Goal: Task Accomplishment & Management: Manage account settings

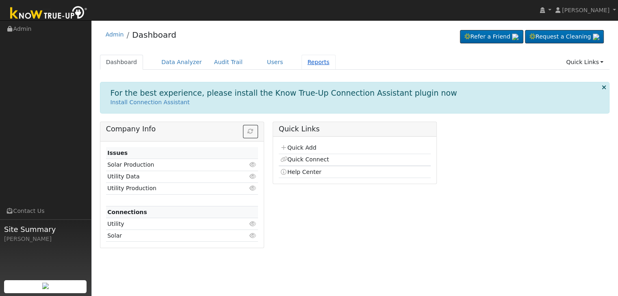
click at [301, 65] on link "Reports" at bounding box center [318, 62] width 34 height 15
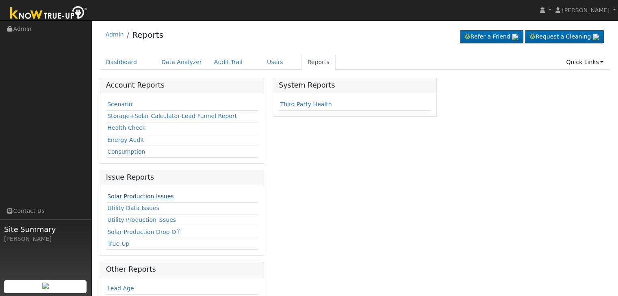
click at [156, 193] on link "Solar Production Issues" at bounding box center [140, 196] width 66 height 6
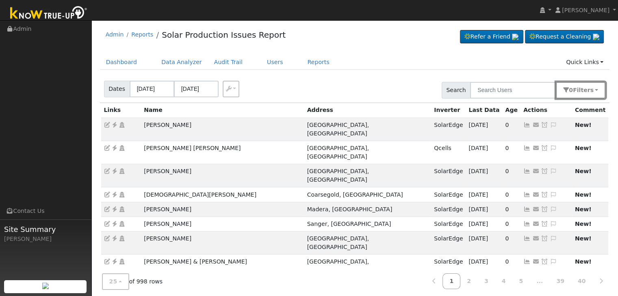
click at [585, 91] on span "Filter s" at bounding box center [583, 90] width 21 height 6
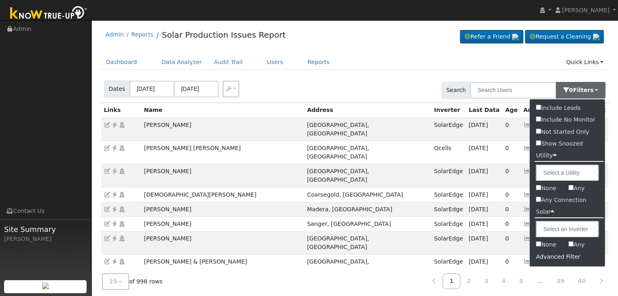
click at [553, 255] on div "Advanced Filter" at bounding box center [566, 257] width 75 height 13
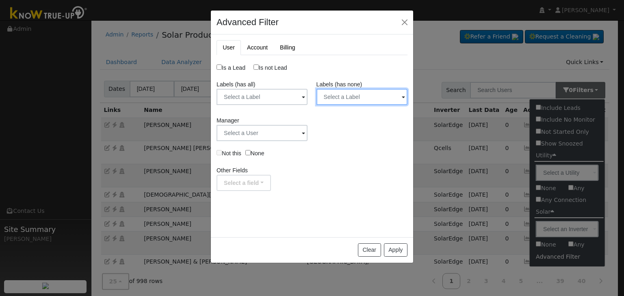
click at [344, 98] on input "text" at bounding box center [361, 97] width 91 height 16
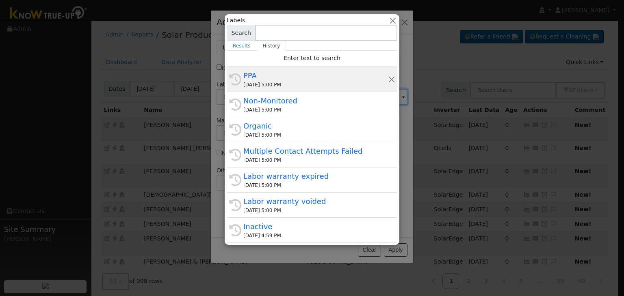
click at [299, 80] on div "PPA" at bounding box center [315, 75] width 145 height 11
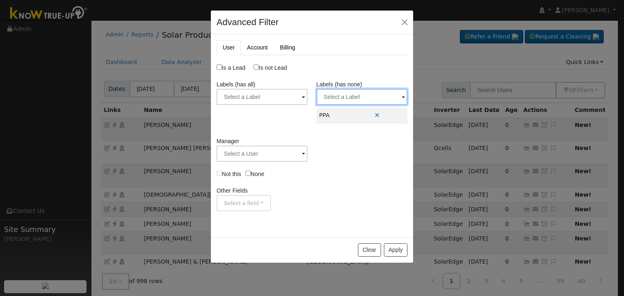
click at [349, 98] on input "text" at bounding box center [361, 97] width 91 height 16
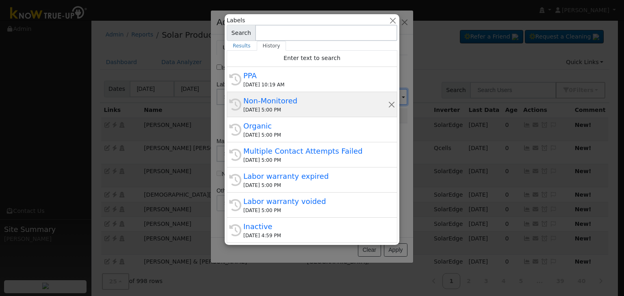
click at [296, 98] on div "Non-Monitored" at bounding box center [315, 100] width 145 height 11
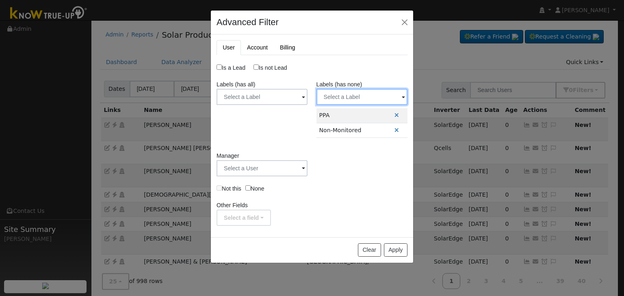
click at [350, 95] on input "text" at bounding box center [361, 97] width 91 height 16
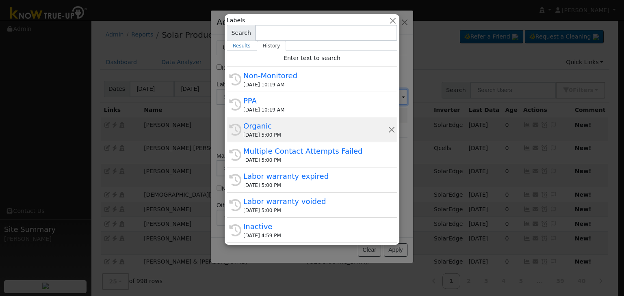
click at [274, 123] on div "Organic" at bounding box center [315, 126] width 145 height 11
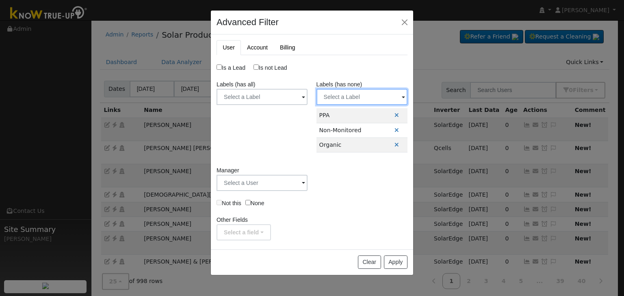
click at [346, 97] on input "text" at bounding box center [361, 97] width 91 height 16
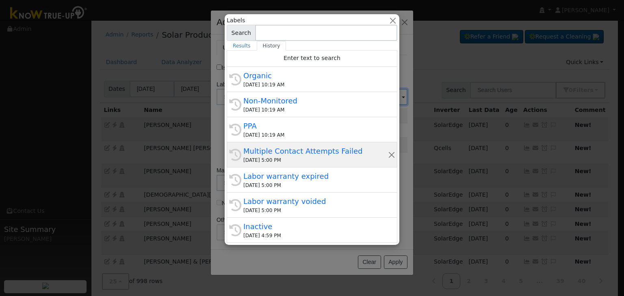
click at [278, 146] on div "Multiple Contact Attempts Failed" at bounding box center [315, 151] width 145 height 11
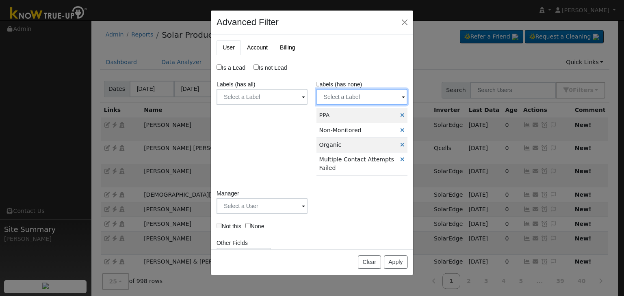
click at [351, 99] on input "text" at bounding box center [361, 97] width 91 height 16
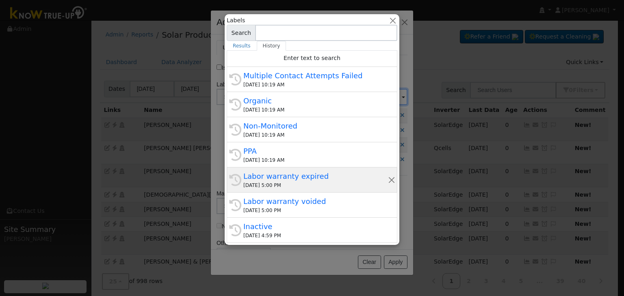
click at [270, 182] on div "09/25/2025 5:00 PM" at bounding box center [315, 185] width 145 height 7
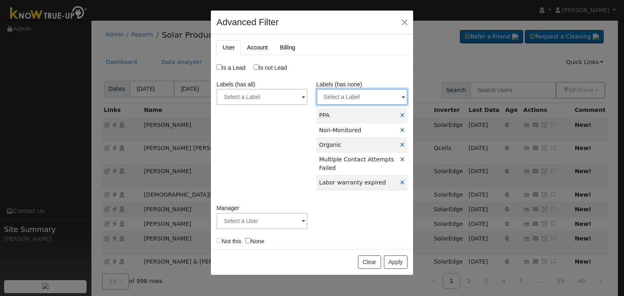
click at [342, 98] on input "text" at bounding box center [361, 97] width 91 height 16
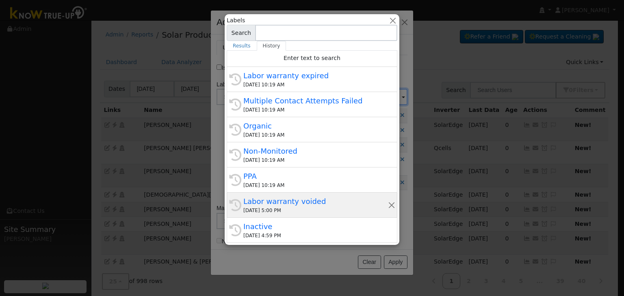
click at [276, 205] on div "Labor warranty voided" at bounding box center [315, 201] width 145 height 11
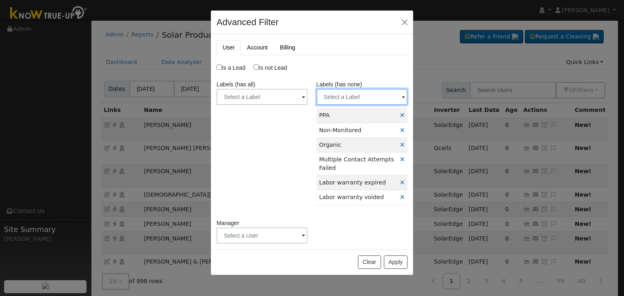
click at [340, 99] on input "text" at bounding box center [361, 97] width 91 height 16
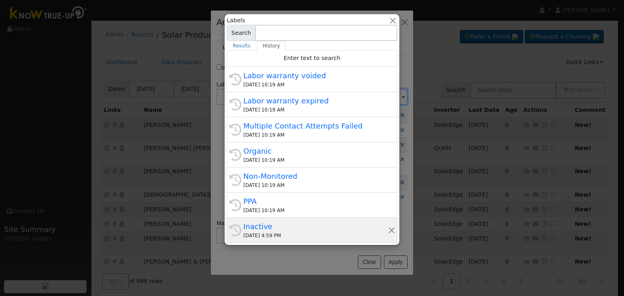
click at [279, 233] on div "09/25/2025 4:59 PM" at bounding box center [315, 235] width 145 height 7
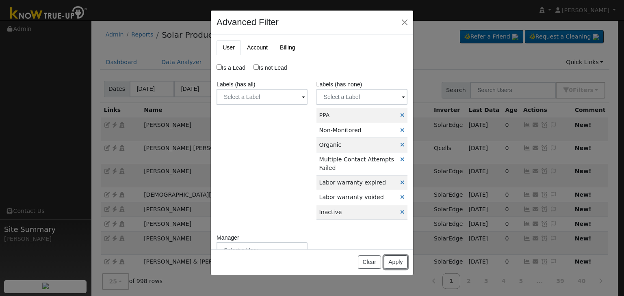
click at [390, 261] on button "Apply" at bounding box center [396, 263] width 24 height 14
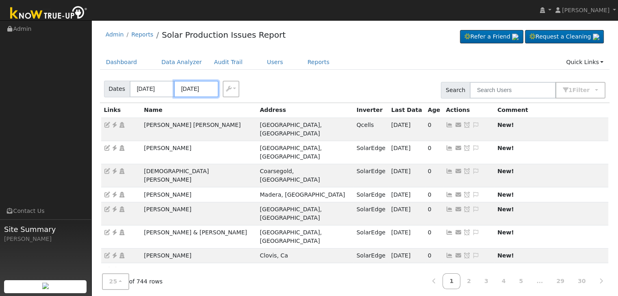
click at [196, 88] on input "09/25/2025" at bounding box center [196, 89] width 45 height 17
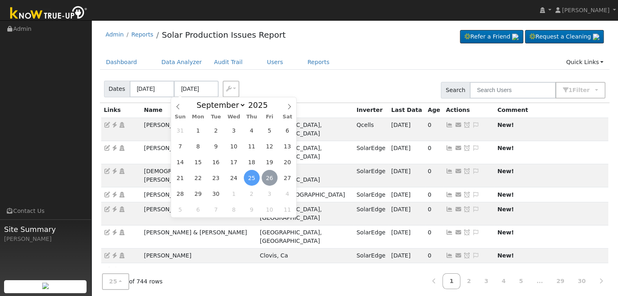
drag, startPoint x: 268, startPoint y: 177, endPoint x: 263, endPoint y: 178, distance: 4.5
click at [268, 177] on span "26" at bounding box center [269, 178] width 16 height 16
type input "[DATE]"
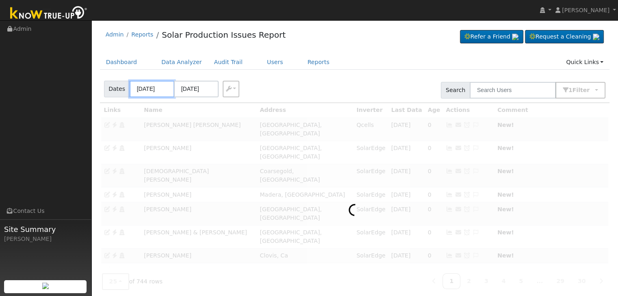
click at [149, 86] on input "09/22/2025" at bounding box center [152, 89] width 45 height 17
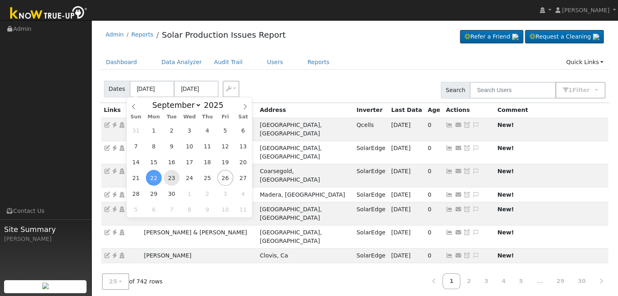
click at [174, 177] on span "23" at bounding box center [172, 178] width 16 height 16
type input "09/23/2025"
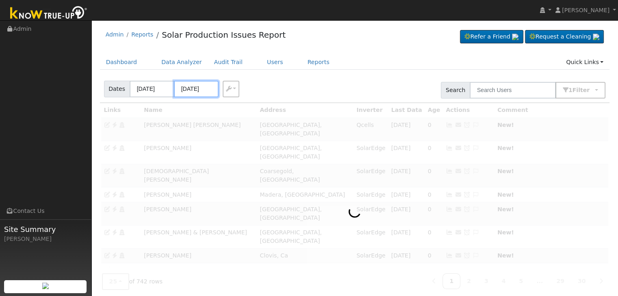
click at [195, 91] on input "09/27/2025" at bounding box center [196, 89] width 45 height 17
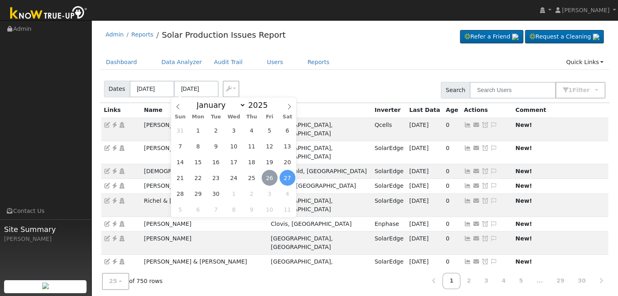
click at [266, 177] on span "26" at bounding box center [269, 178] width 16 height 16
type input "[DATE]"
click at [335, 73] on div "Dashboard Data Analyzer Audit Trail Users Reports Quick Links Quick Add Quick C…" at bounding box center [355, 66] width 510 height 23
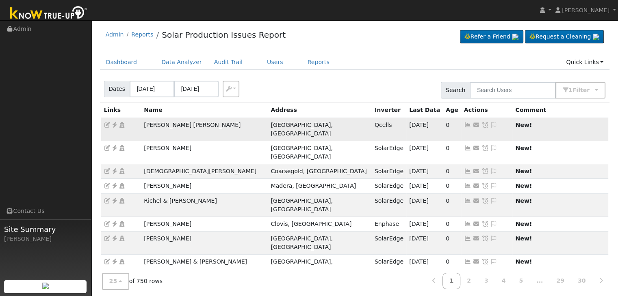
drag, startPoint x: 140, startPoint y: 123, endPoint x: 233, endPoint y: 127, distance: 92.7
click at [233, 127] on td "Norma Angelica Birrueta Ramos" at bounding box center [204, 129] width 127 height 23
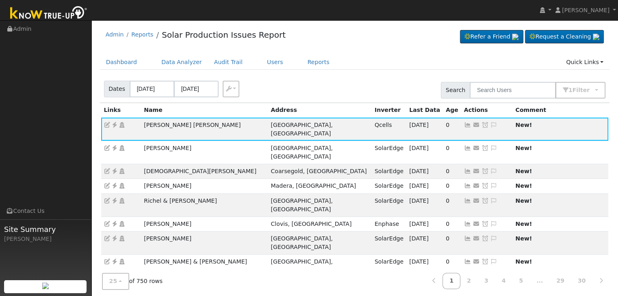
copy td "Norma Angelica Birrueta Ramos"
click at [115, 124] on icon at bounding box center [114, 125] width 7 height 6
click at [115, 123] on icon at bounding box center [114, 125] width 7 height 6
click at [490, 124] on icon at bounding box center [493, 125] width 7 height 6
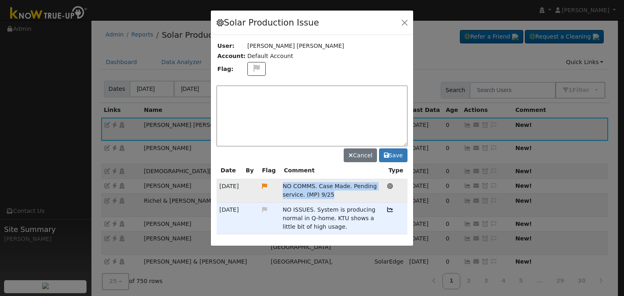
drag, startPoint x: 277, startPoint y: 187, endPoint x: 331, endPoint y: 191, distance: 53.8
click at [331, 191] on tr "09/25/25 NO COMMS. Case Made. Pending service. (MP) 9/25 Solar Production Issue" at bounding box center [311, 190] width 191 height 23
copy tr "NO COMMS. Case Made. Pending service. (MP) 9/25"
click at [267, 82] on div "Cancel Save" at bounding box center [311, 122] width 191 height 80
click at [267, 93] on textarea at bounding box center [311, 116] width 191 height 61
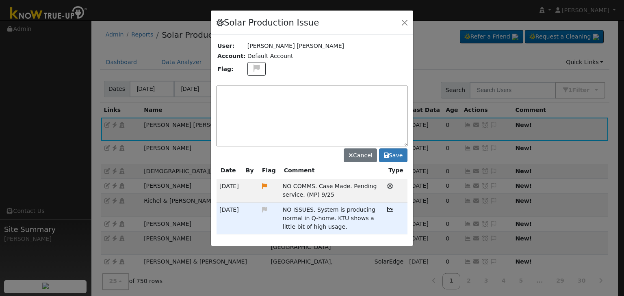
paste textarea "NO COMMS. Case Made. Pending service. (MP) 9/25"
click at [231, 90] on textarea "NO COMMS. Case Made. Pending service. (MP) 9/25" at bounding box center [311, 116] width 191 height 61
click at [354, 91] on textarea "NO COMMS. Case Made. Pending service. (MP) 9/25" at bounding box center [311, 116] width 191 height 61
type textarea "NO COMMS. Case Made. Pending service. (MP) 9/26"
click at [252, 66] on icon at bounding box center [256, 68] width 9 height 7
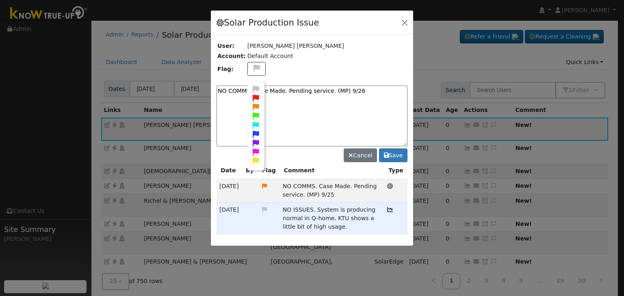
click at [253, 104] on icon at bounding box center [255, 107] width 9 height 7
click at [392, 155] on button "Save" at bounding box center [393, 156] width 28 height 14
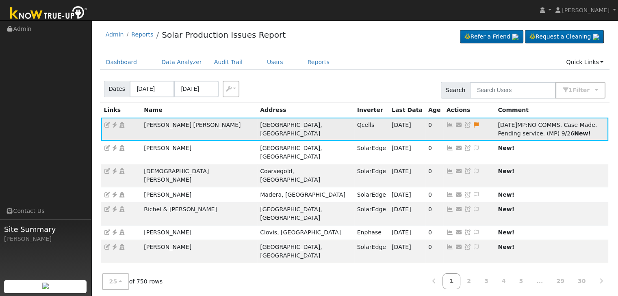
click at [443, 128] on td "Send Email... Copy a Link Reset Password Open Access Snooze Issue Snooze Until:…" at bounding box center [469, 129] width 52 height 23
click at [464, 127] on icon at bounding box center [467, 125] width 7 height 6
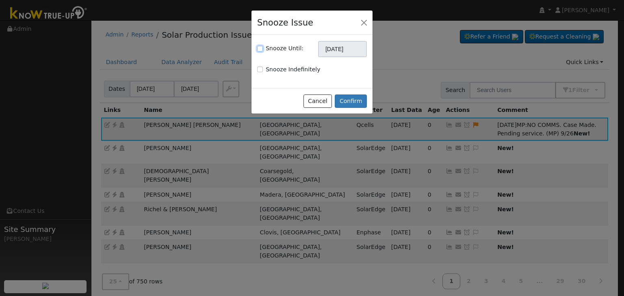
click at [258, 48] on input "Snooze Until:" at bounding box center [260, 49] width 6 height 6
checkbox input "true"
click at [331, 50] on input "[DATE]" at bounding box center [342, 49] width 49 height 16
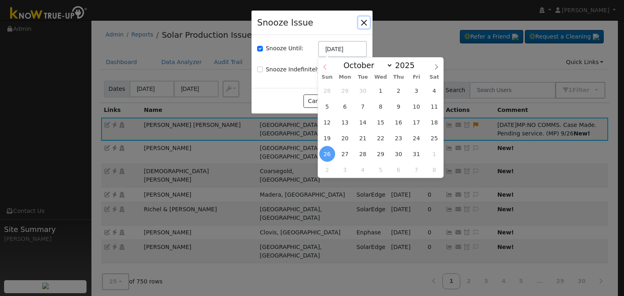
click at [324, 68] on icon at bounding box center [324, 67] width 3 height 5
select select "8"
click at [415, 168] on span "10" at bounding box center [416, 170] width 16 height 16
type input "10/10/2025"
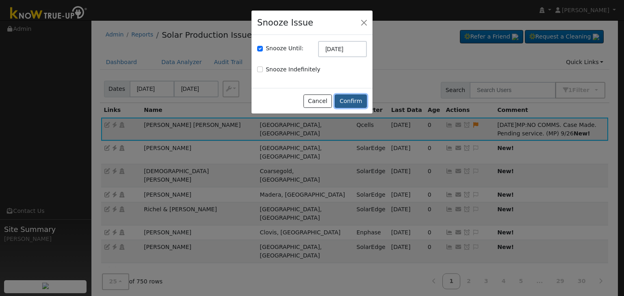
click at [357, 99] on button "Confirm" at bounding box center [351, 102] width 32 height 14
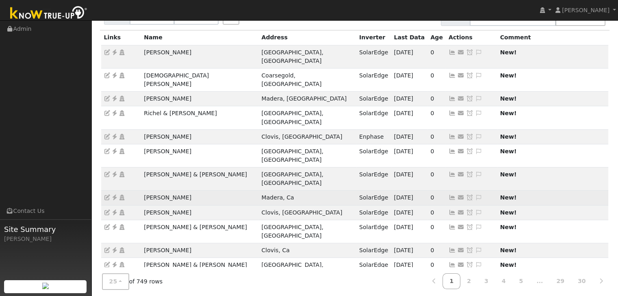
scroll to position [81, 0]
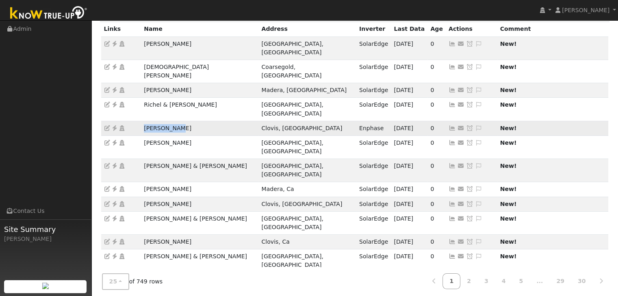
drag, startPoint x: 138, startPoint y: 104, endPoint x: 187, endPoint y: 103, distance: 49.2
click at [187, 121] on tr "Alan Winter Clovis, CA Enphase 09/25/25 0 Send Email... Copy a Link Reset Passw…" at bounding box center [354, 128] width 507 height 15
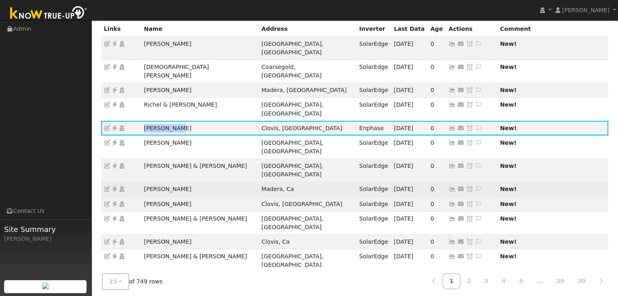
copy tr "Alan Winter"
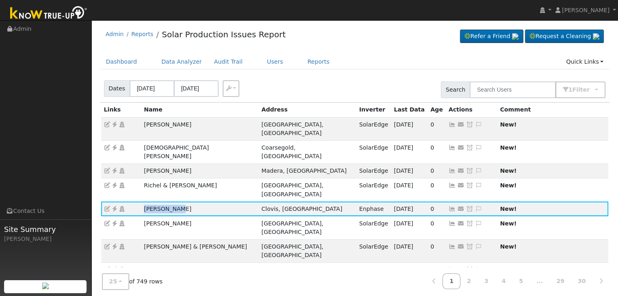
scroll to position [0, 0]
click at [341, 72] on div "Dashboard Data Analyzer Audit Trail Users Reports Quick Links Quick Add Quick C…" at bounding box center [355, 66] width 510 height 23
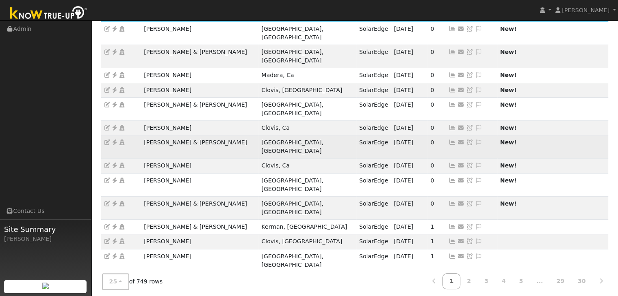
scroll to position [226, 0]
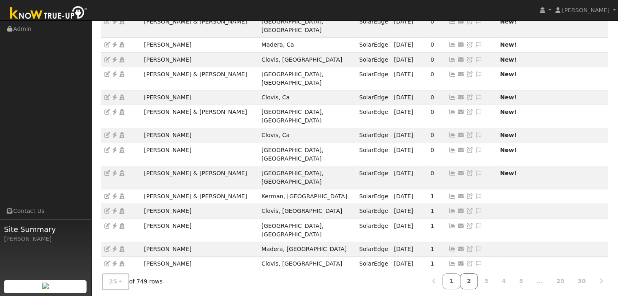
click at [476, 274] on link "2" at bounding box center [469, 282] width 18 height 16
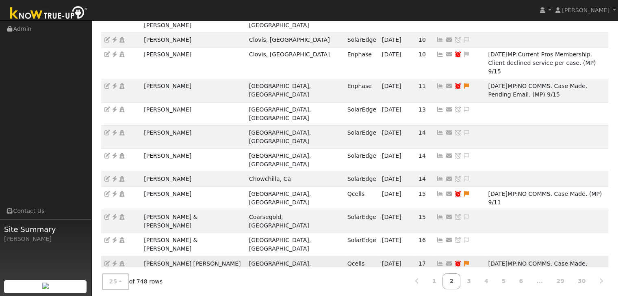
scroll to position [269, 0]
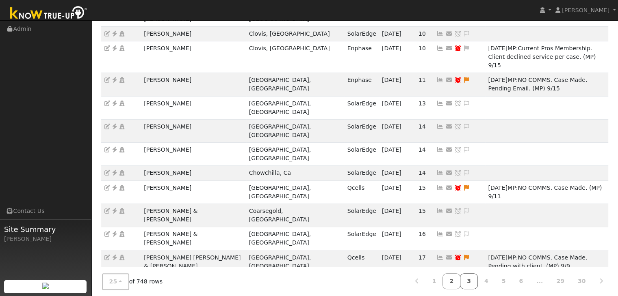
click at [478, 283] on link "3" at bounding box center [469, 282] width 18 height 16
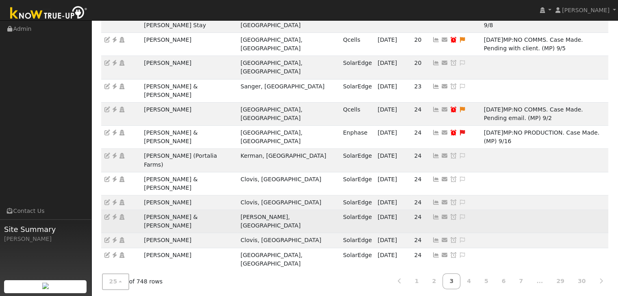
scroll to position [203, 0]
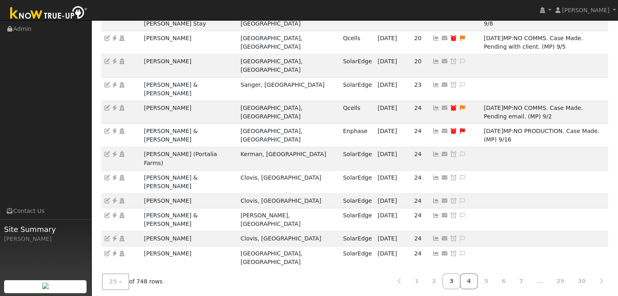
click at [475, 284] on link "4" at bounding box center [469, 282] width 18 height 16
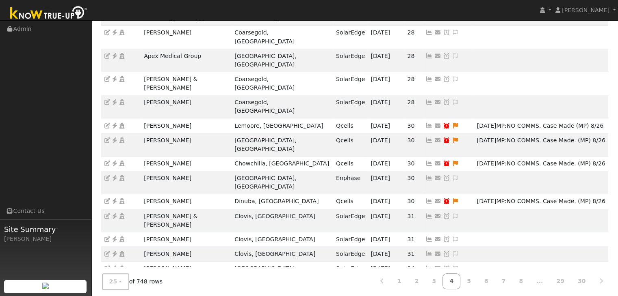
scroll to position [234, 0]
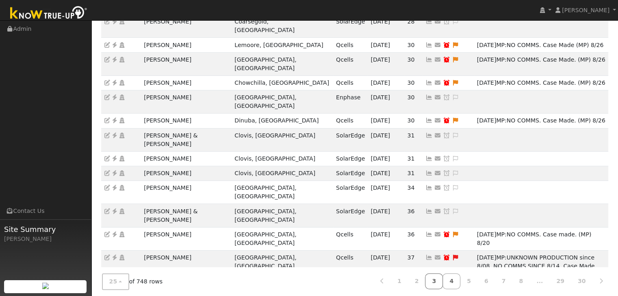
click at [443, 277] on link "3" at bounding box center [434, 282] width 18 height 16
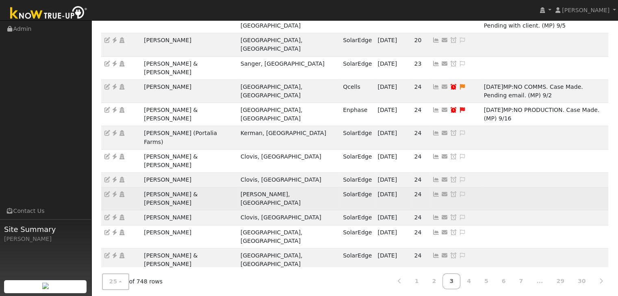
scroll to position [226, 0]
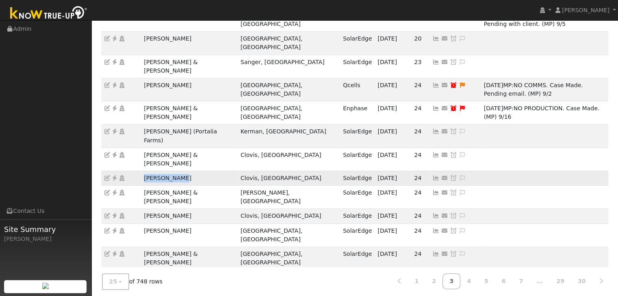
drag, startPoint x: 137, startPoint y: 78, endPoint x: 196, endPoint y: 78, distance: 59.3
click at [196, 171] on tr "Ryan Satcher Clovis, CA SolarEdge 09/25/25 24 Send Email... Copy a Link Reset P…" at bounding box center [354, 178] width 507 height 15
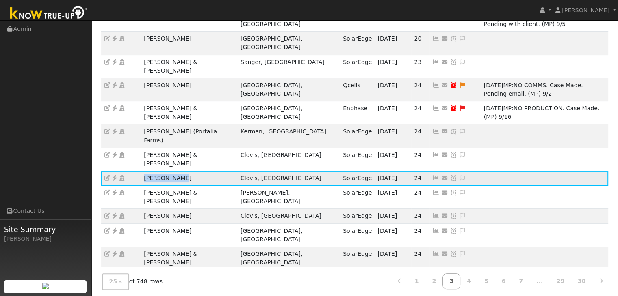
copy tr "Ryan Satcher"
click at [115, 175] on icon at bounding box center [114, 178] width 7 height 6
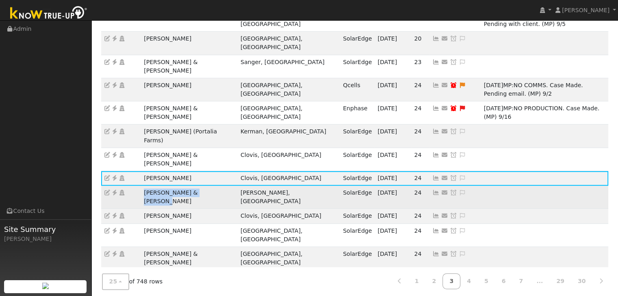
drag, startPoint x: 138, startPoint y: 86, endPoint x: 218, endPoint y: 90, distance: 80.5
click at [218, 186] on tr "Doug & Bernice Patterson Friant, CA SolarEdge 09/25/25 24 Send Email... Copy a …" at bounding box center [354, 197] width 507 height 23
copy tr "Doug & Bernice Patterson"
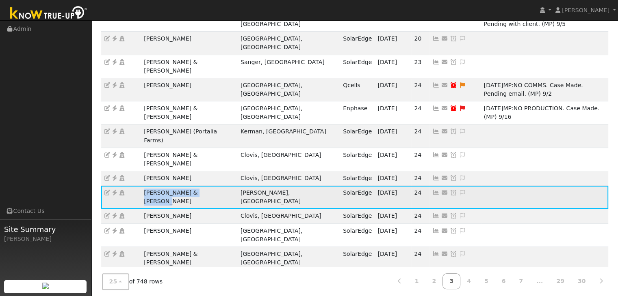
click at [114, 190] on icon at bounding box center [114, 193] width 7 height 6
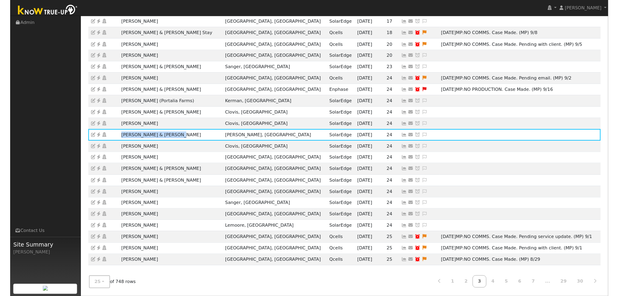
scroll to position [138, 0]
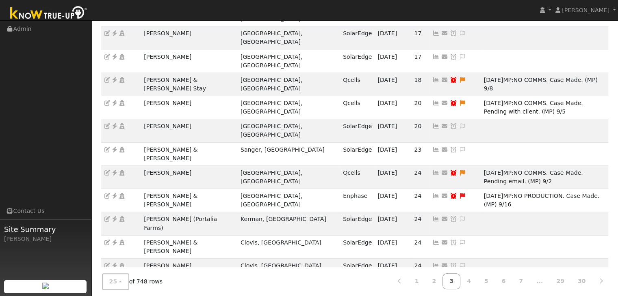
click at [458, 278] on icon at bounding box center [461, 281] width 7 height 6
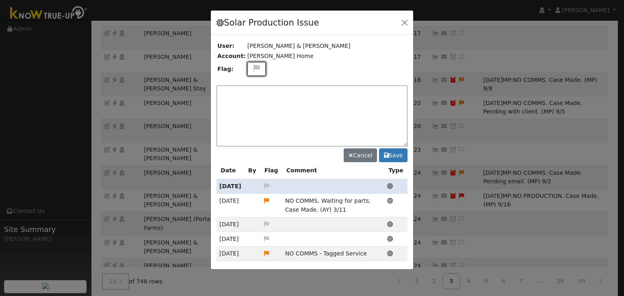
click at [252, 69] on icon at bounding box center [256, 68] width 9 height 7
click at [253, 105] on icon at bounding box center [255, 107] width 9 height 7
click at [296, 101] on textarea at bounding box center [311, 116] width 191 height 61
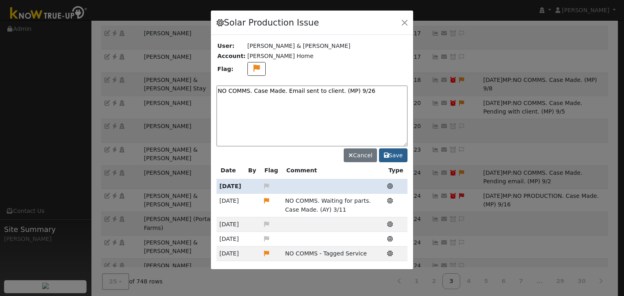
type textarea "NO COMMS. Case Made. Email sent to client. (MP) 9/26"
click at [398, 155] on button "Save" at bounding box center [393, 156] width 28 height 14
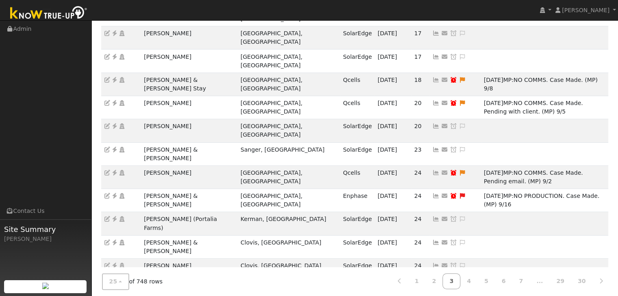
click at [450, 278] on icon at bounding box center [453, 281] width 7 height 6
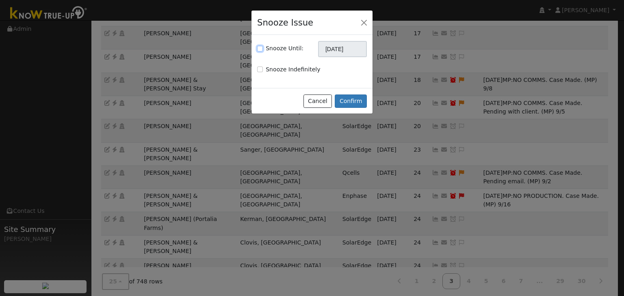
click at [260, 49] on input "Snooze Until:" at bounding box center [260, 49] width 6 height 6
checkbox input "true"
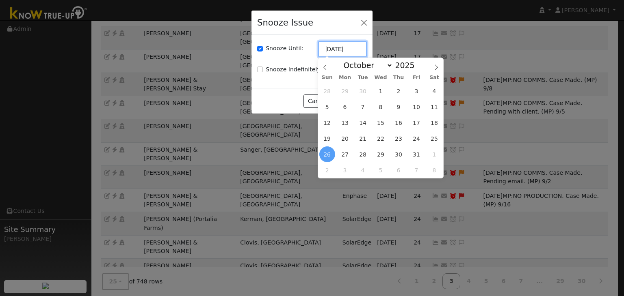
click at [343, 50] on input "[DATE]" at bounding box center [342, 49] width 49 height 16
click at [326, 69] on icon at bounding box center [325, 68] width 6 height 6
select select "8"
click at [415, 150] on span "3" at bounding box center [416, 155] width 16 height 16
type input "10/03/2025"
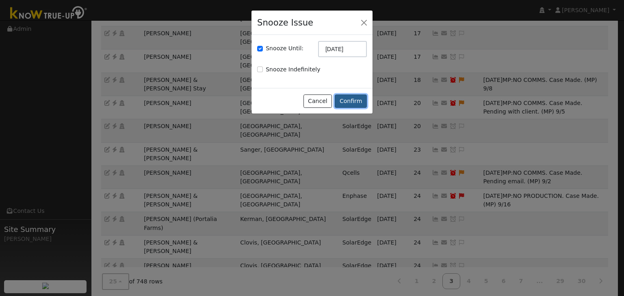
click at [350, 99] on button "Confirm" at bounding box center [351, 102] width 32 height 14
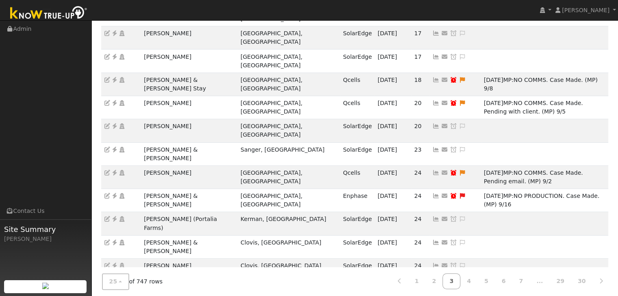
drag, startPoint x: 136, startPoint y: 177, endPoint x: 179, endPoint y: 180, distance: 42.3
click at [179, 274] on tr "Troy Wilson Clovis, CA SolarEdge 09/25/25 24 Send Email... Copy a Link Reset Pa…" at bounding box center [354, 281] width 507 height 15
copy tr "Troy Wilson"
click at [114, 278] on icon at bounding box center [114, 281] width 7 height 6
click at [458, 278] on icon at bounding box center [461, 281] width 7 height 6
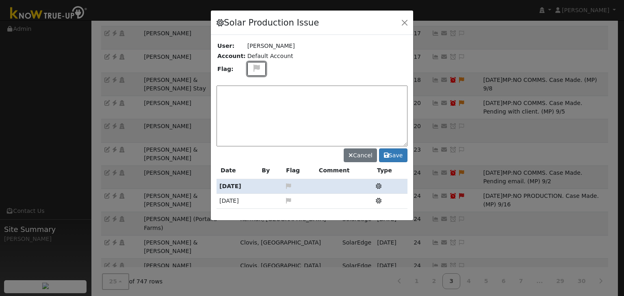
click at [252, 68] on icon at bounding box center [256, 68] width 9 height 7
click at [251, 98] on icon at bounding box center [255, 98] width 9 height 7
click at [253, 98] on textarea at bounding box center [311, 116] width 191 height 61
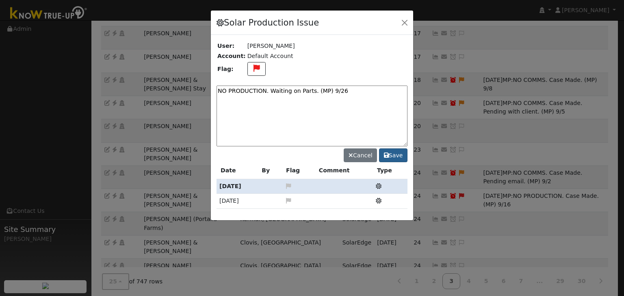
type textarea "NO PRODUCTION. Waiting on Parts. (MP) 9/26"
click at [397, 153] on button "Save" at bounding box center [393, 156] width 28 height 14
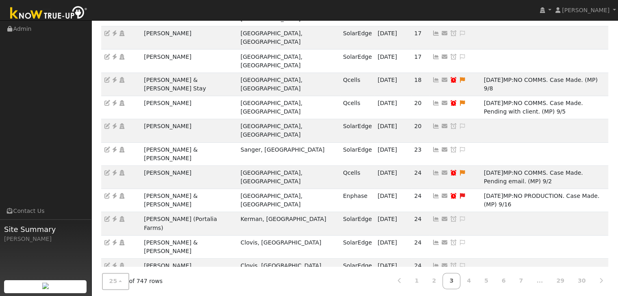
click at [450, 278] on icon at bounding box center [453, 281] width 7 height 6
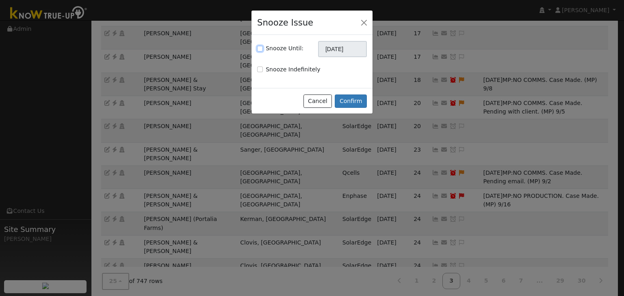
click at [259, 49] on input "Snooze Until:" at bounding box center [260, 49] width 6 height 6
checkbox input "true"
click at [336, 49] on input "[DATE]" at bounding box center [342, 49] width 49 height 16
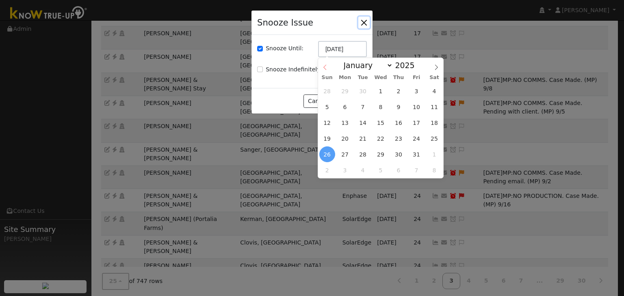
click at [326, 68] on icon at bounding box center [325, 68] width 6 height 6
select select "8"
click at [414, 168] on span "10" at bounding box center [416, 170] width 16 height 16
type input "10/10/2025"
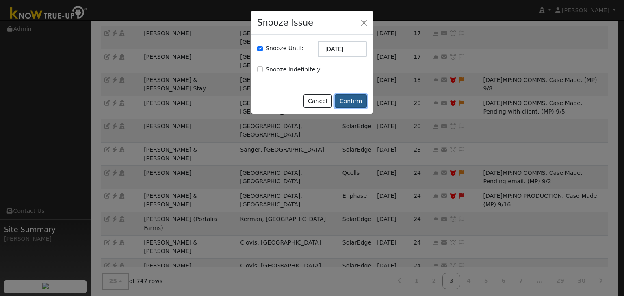
click at [350, 96] on button "Confirm" at bounding box center [351, 102] width 32 height 14
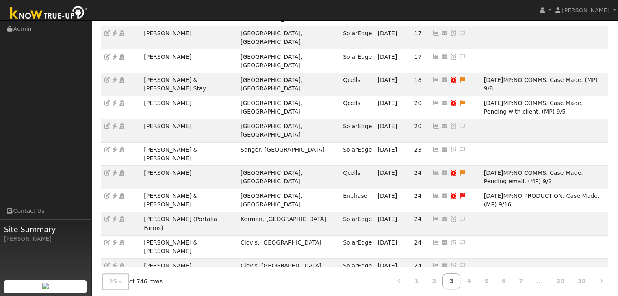
click at [483, 13] on nav "Mara Panganiban Mara Panganiban Profile My Company Help Center Terms Of Service…" at bounding box center [309, 10] width 618 height 21
drag, startPoint x: 138, startPoint y: 177, endPoint x: 88, endPoint y: 122, distance: 74.2
click at [186, 274] on tr "James Hyde Fresno, CA SolarEdge 09/25/25 24 Send Email... Copy a Link Reset Pas…" at bounding box center [354, 285] width 507 height 23
copy tr "James Hyde"
click at [115, 278] on icon at bounding box center [114, 281] width 7 height 6
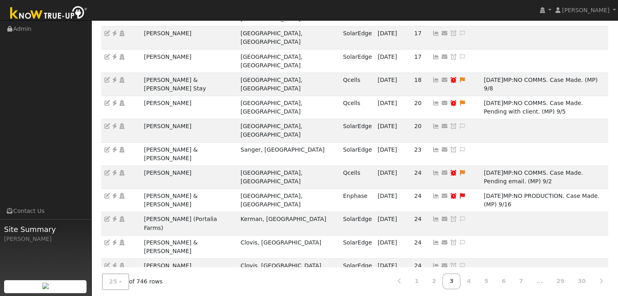
click at [458, 278] on icon at bounding box center [461, 281] width 7 height 6
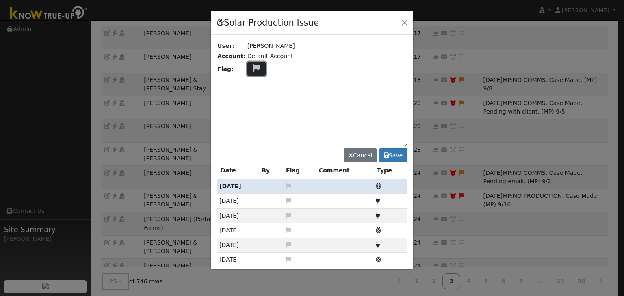
click at [252, 66] on icon at bounding box center [256, 68] width 9 height 7
click at [251, 106] on icon at bounding box center [255, 107] width 9 height 7
click at [252, 100] on textarea at bounding box center [311, 116] width 191 height 61
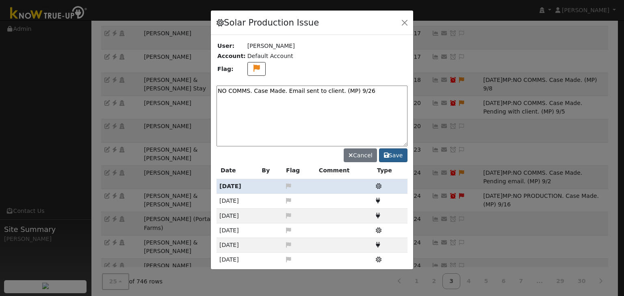
type textarea "NO COMMS. Case Made. Email sent to client. (MP) 9/26"
click at [402, 150] on button "Save" at bounding box center [393, 156] width 28 height 14
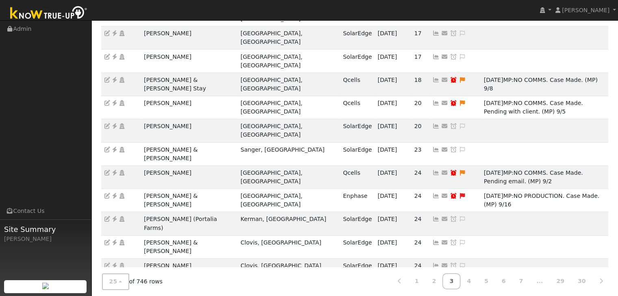
drag, startPoint x: 385, startPoint y: 178, endPoint x: 292, endPoint y: 121, distance: 109.3
click at [450, 278] on icon at bounding box center [453, 281] width 7 height 6
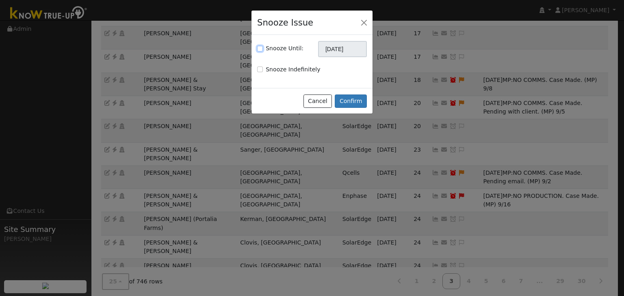
click at [259, 48] on input "Snooze Until:" at bounding box center [260, 49] width 6 height 6
checkbox input "true"
click at [351, 49] on input "[DATE]" at bounding box center [342, 49] width 49 height 16
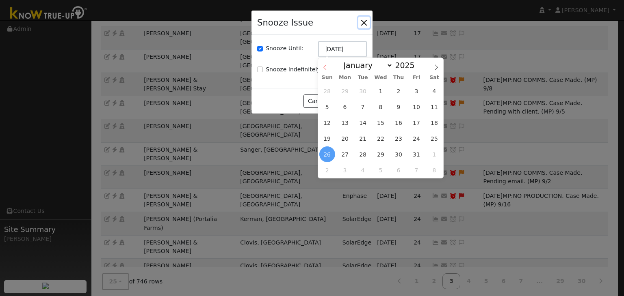
click at [326, 65] on icon at bounding box center [325, 68] width 6 height 6
select select "8"
click at [414, 155] on span "3" at bounding box center [416, 155] width 16 height 16
type input "10/03/2025"
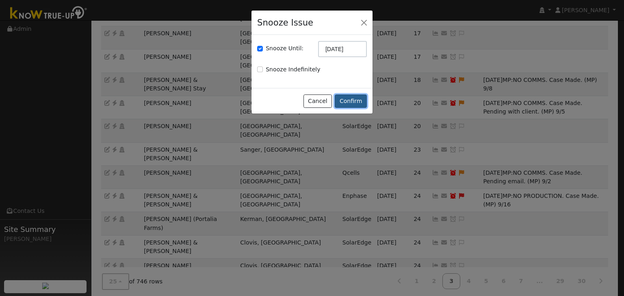
click at [357, 102] on button "Confirm" at bounding box center [351, 102] width 32 height 14
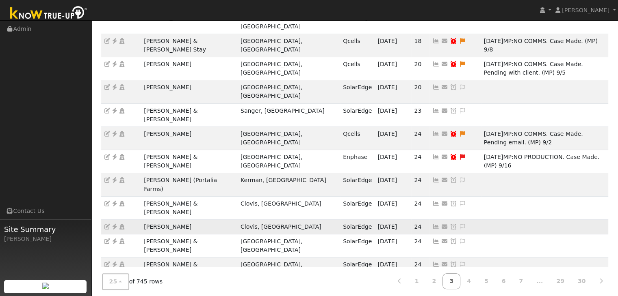
scroll to position [179, 0]
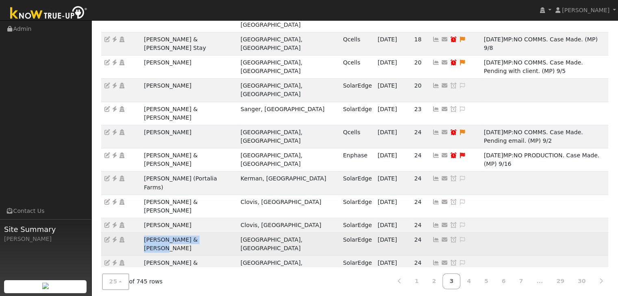
drag, startPoint x: 140, startPoint y: 135, endPoint x: 212, endPoint y: 140, distance: 72.4
click at [212, 233] on tr "Monico & Leticia Vargas Fresno, CA SolarEdge 09/25/25 24 Send Email... Copy a L…" at bounding box center [354, 244] width 507 height 23
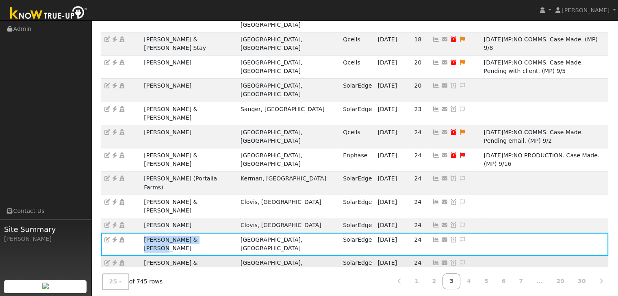
copy tr "Monico & Leticia Vargas"
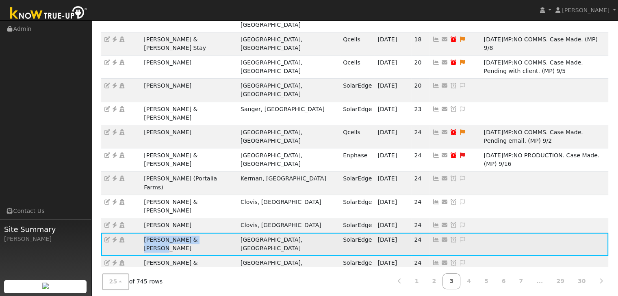
click at [113, 237] on icon at bounding box center [114, 240] width 7 height 6
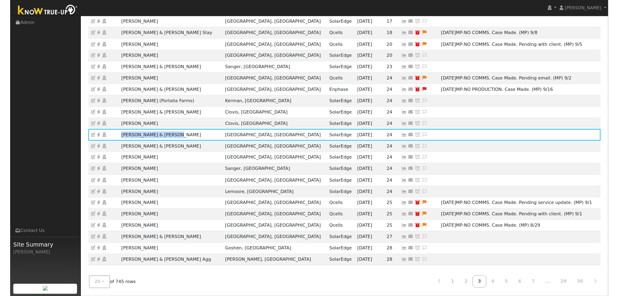
scroll to position [138, 0]
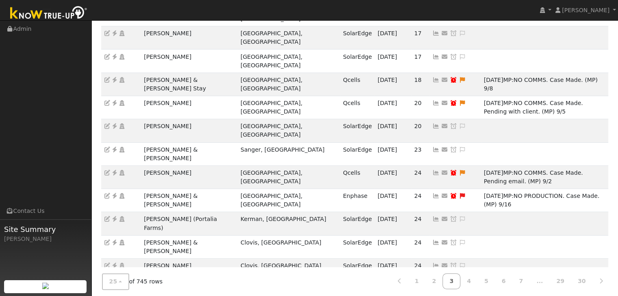
click at [458, 278] on icon at bounding box center [461, 281] width 7 height 6
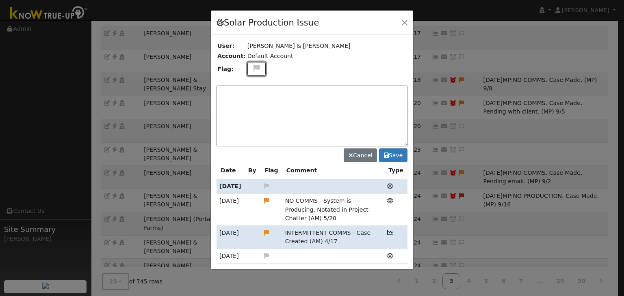
drag, startPoint x: 252, startPoint y: 68, endPoint x: 253, endPoint y: 77, distance: 8.6
click at [252, 69] on icon at bounding box center [256, 68] width 9 height 7
click at [251, 104] on icon at bounding box center [255, 107] width 9 height 7
click at [255, 100] on textarea at bounding box center [311, 116] width 191 height 61
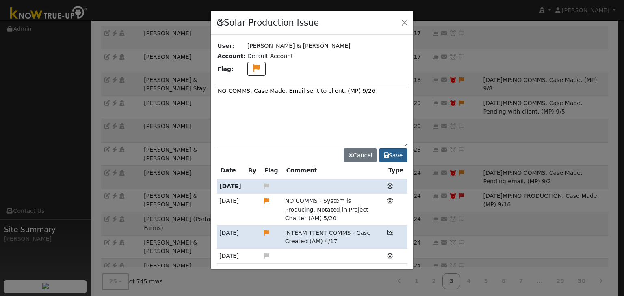
type textarea "NO COMMS. Case Made. Email sent to client. (MP) 9/26"
click at [390, 154] on button "Save" at bounding box center [393, 156] width 28 height 14
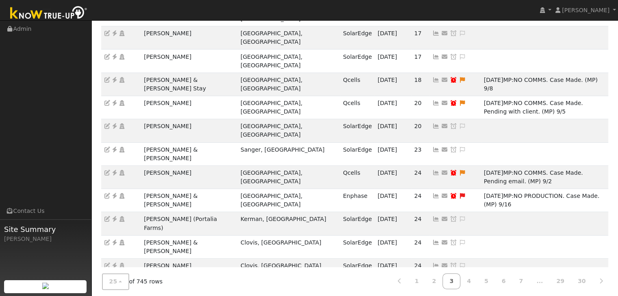
click at [450, 278] on icon at bounding box center [453, 281] width 7 height 6
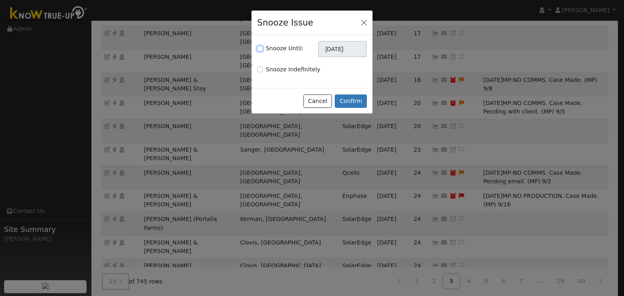
click at [260, 47] on input "Snooze Until:" at bounding box center [260, 49] width 6 height 6
checkbox input "true"
click at [337, 52] on input "[DATE]" at bounding box center [342, 49] width 49 height 16
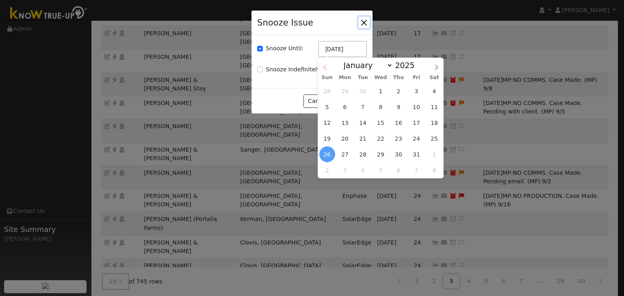
click at [324, 67] on icon at bounding box center [325, 68] width 6 height 6
select select "8"
click at [419, 155] on span "3" at bounding box center [416, 155] width 16 height 16
type input "10/03/2025"
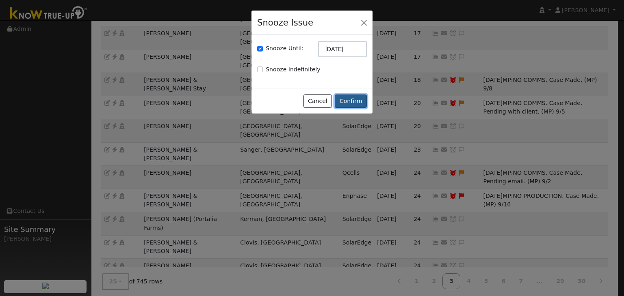
click at [351, 101] on button "Confirm" at bounding box center [351, 102] width 32 height 14
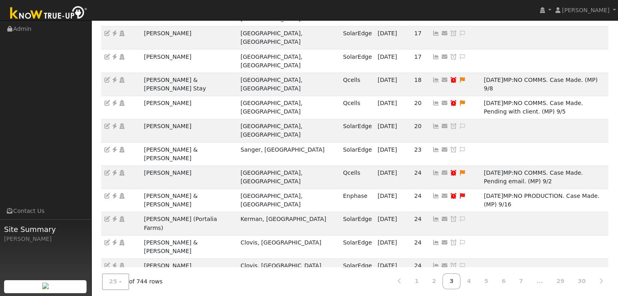
drag, startPoint x: 140, startPoint y: 176, endPoint x: 218, endPoint y: 185, distance: 79.3
click at [218, 185] on tbody "Liliana & Raymond Chu - Agg. Meter O'Neals, CA SolarEdge 09/25/25 17 Send Email…" at bounding box center [354, 249] width 507 height 538
click at [65, 169] on ul "Navigation Admin Links Contact Us Site Summary Mara Panganiban" at bounding box center [45, 169] width 91 height 296
drag, startPoint x: 142, startPoint y: 176, endPoint x: 205, endPoint y: 175, distance: 62.5
click at [205, 274] on td "[PERSON_NAME] & [PERSON_NAME]" at bounding box center [189, 285] width 97 height 23
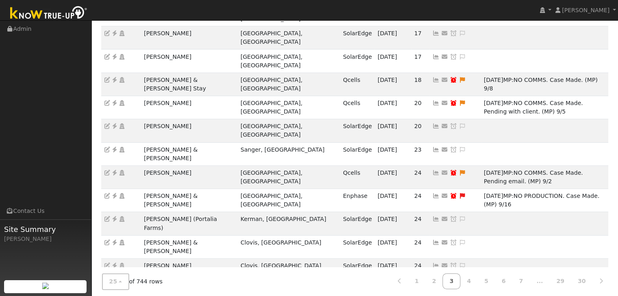
copy td "[PERSON_NAME] & [PERSON_NAME]"
click at [114, 278] on icon at bounding box center [114, 281] width 7 height 6
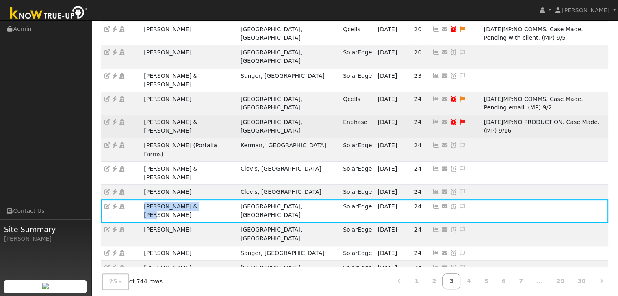
scroll to position [219, 0]
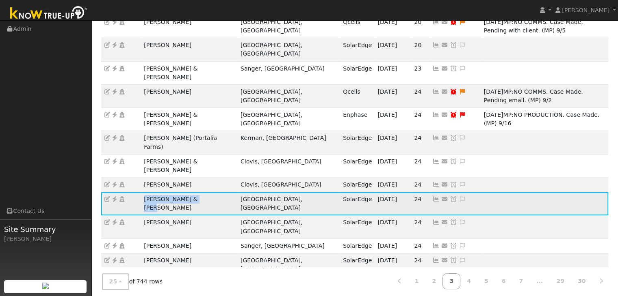
click at [210, 192] on td "[PERSON_NAME] & [PERSON_NAME]" at bounding box center [189, 203] width 97 height 23
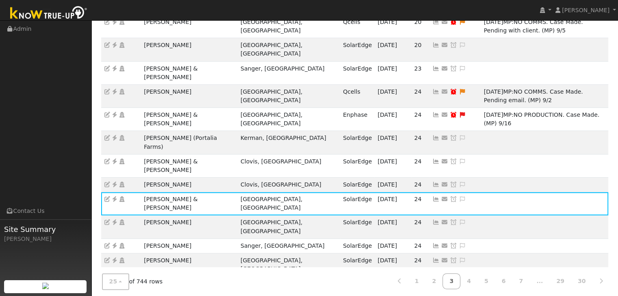
drag, startPoint x: 396, startPoint y: 94, endPoint x: 380, endPoint y: 85, distance: 18.7
click at [458, 197] on icon at bounding box center [461, 200] width 7 height 6
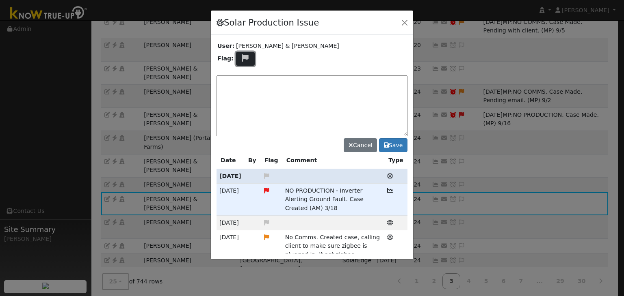
click at [242, 61] on icon at bounding box center [245, 57] width 9 height 7
click at [245, 85] on icon at bounding box center [244, 87] width 9 height 7
click at [261, 86] on textarea at bounding box center [311, 106] width 191 height 61
type textarea "NO PRODUCTION. Case Made. Waiting on Parts. (MP) 9/26"
click at [394, 147] on button "Save" at bounding box center [393, 145] width 28 height 14
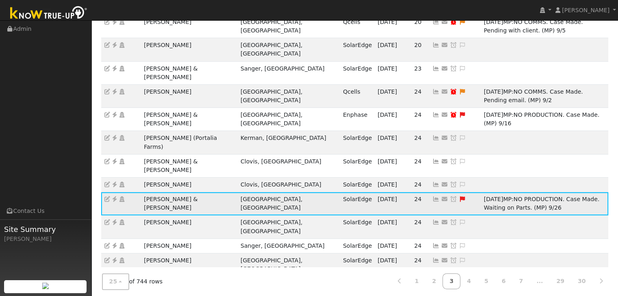
click at [450, 197] on icon at bounding box center [453, 200] width 7 height 6
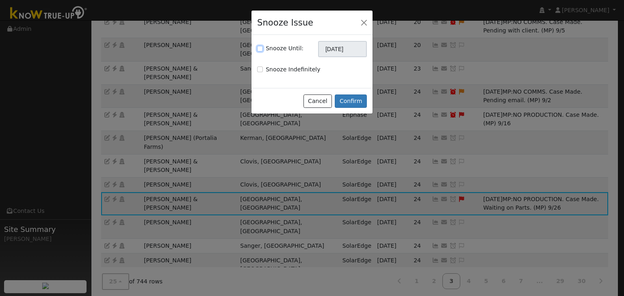
click at [260, 48] on input "Snooze Until:" at bounding box center [260, 49] width 6 height 6
checkbox input "true"
click at [327, 50] on input "[DATE]" at bounding box center [342, 49] width 49 height 16
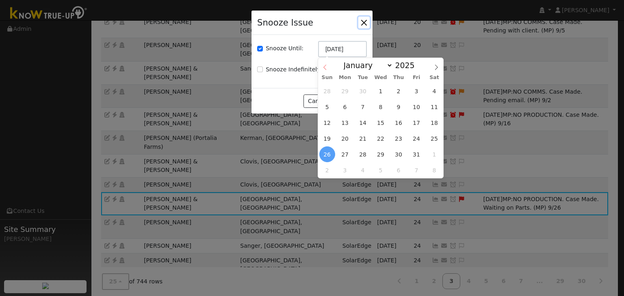
click at [323, 68] on icon at bounding box center [325, 68] width 6 height 6
select select "8"
click at [417, 170] on span "10" at bounding box center [416, 170] width 16 height 16
type input "10/10/2025"
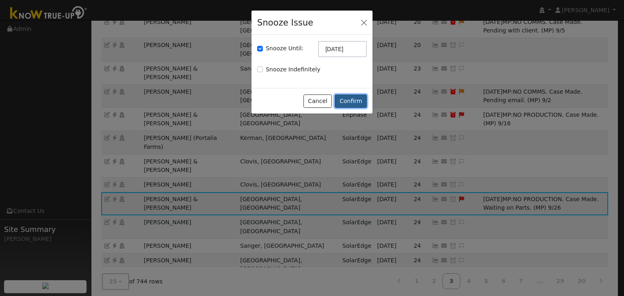
click at [348, 104] on button "Confirm" at bounding box center [351, 102] width 32 height 14
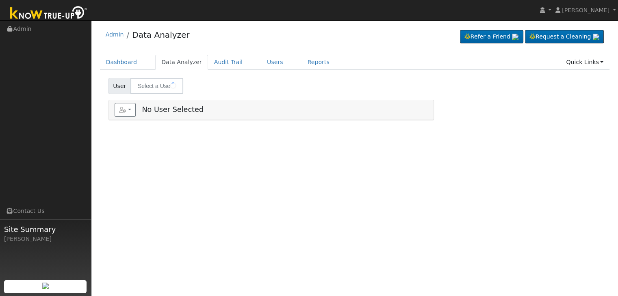
type input "[PERSON_NAME] [PERSON_NAME]"
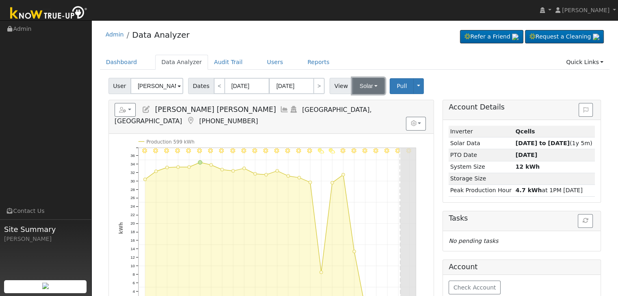
click at [359, 80] on button "Solar" at bounding box center [368, 86] width 32 height 16
click at [365, 102] on link "Utility" at bounding box center [378, 103] width 56 height 11
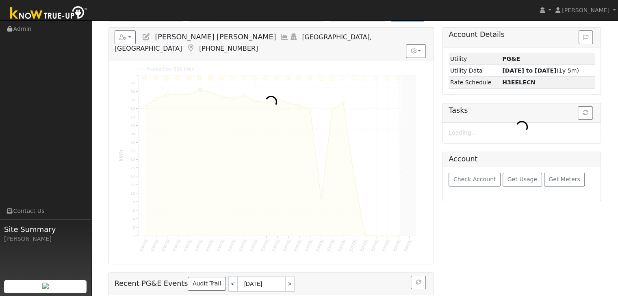
scroll to position [81, 0]
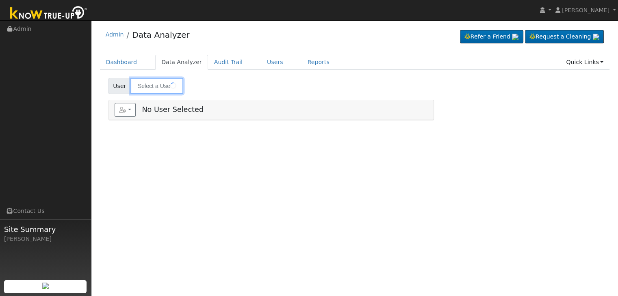
type input "[PERSON_NAME] [PERSON_NAME]"
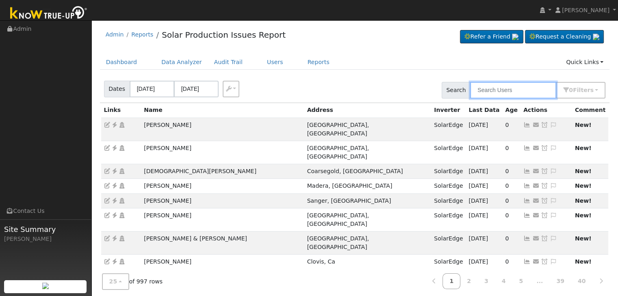
click at [502, 90] on input "text" at bounding box center [513, 90] width 86 height 17
paste input "j"
type input "james scott"
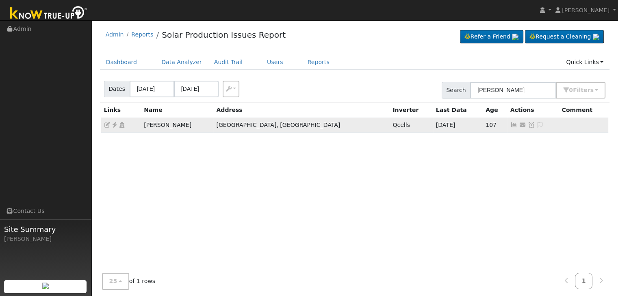
click at [536, 125] on icon at bounding box center [539, 125] width 7 height 6
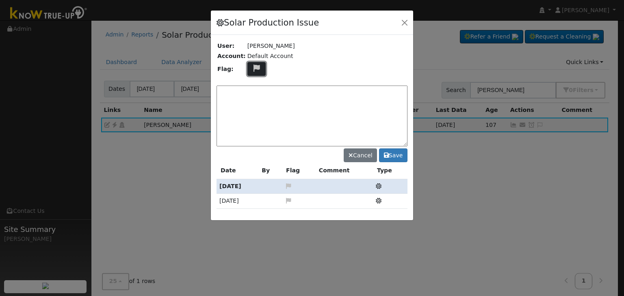
click at [252, 70] on icon at bounding box center [256, 68] width 9 height 7
click at [251, 104] on icon at bounding box center [255, 107] width 9 height 7
click at [276, 93] on textarea at bounding box center [311, 116] width 191 height 61
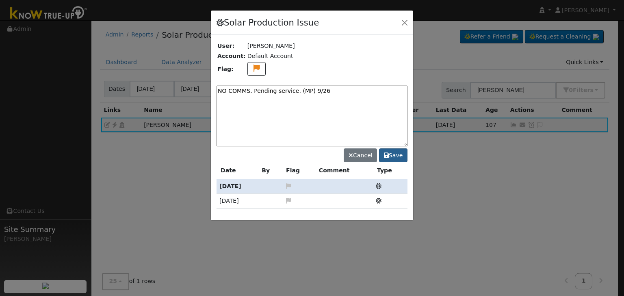
type textarea "NO COMMS. Pending service. (MP) 9/26"
click at [398, 156] on button "Save" at bounding box center [393, 156] width 28 height 14
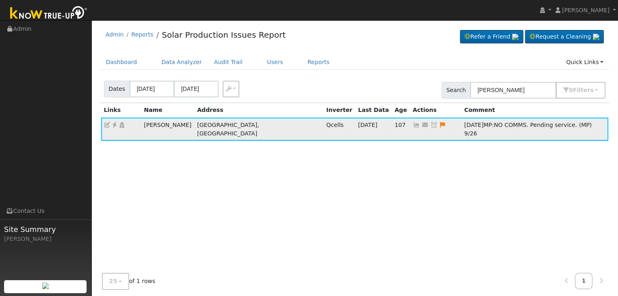
click at [430, 126] on icon at bounding box center [433, 125] width 7 height 6
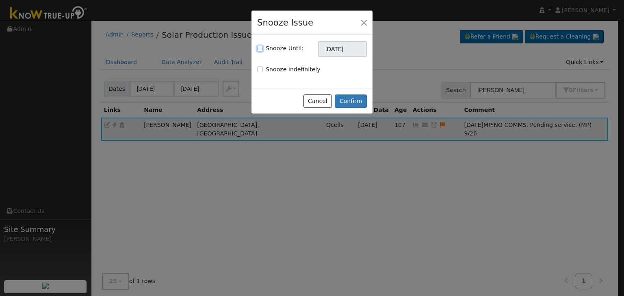
drag, startPoint x: 261, startPoint y: 49, endPoint x: 278, endPoint y: 49, distance: 17.1
click at [261, 48] on input "Snooze Until:" at bounding box center [260, 49] width 6 height 6
checkbox input "true"
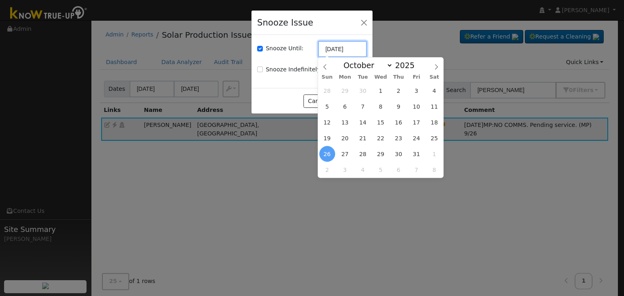
click at [332, 48] on input "[DATE]" at bounding box center [342, 49] width 49 height 16
click at [322, 66] on icon at bounding box center [325, 67] width 6 height 6
select select "8"
click at [419, 169] on span "10" at bounding box center [416, 170] width 16 height 16
type input "10/10/2025"
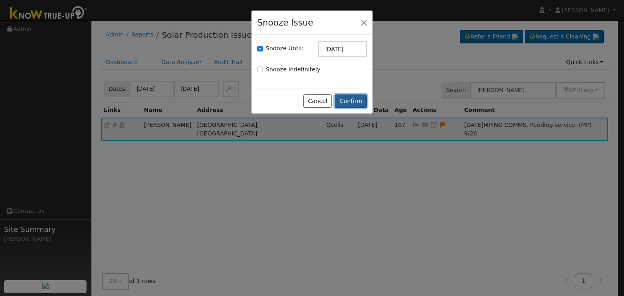
click at [346, 98] on button "Confirm" at bounding box center [351, 102] width 32 height 14
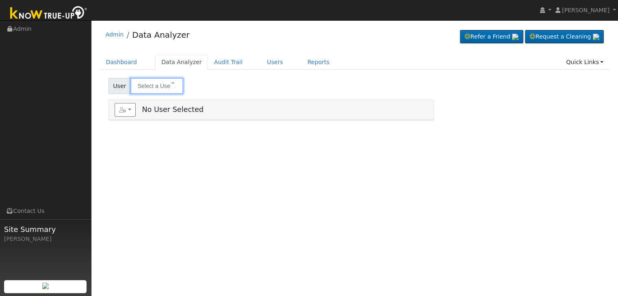
type input "[PERSON_NAME]"
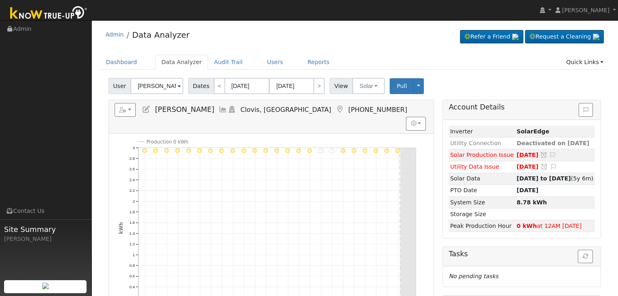
click at [335, 108] on icon at bounding box center [339, 109] width 9 height 7
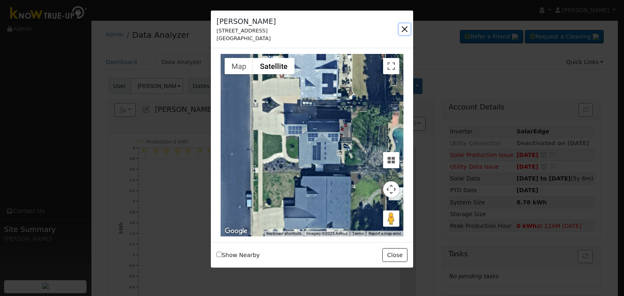
click at [399, 30] on button "button" at bounding box center [404, 29] width 11 height 11
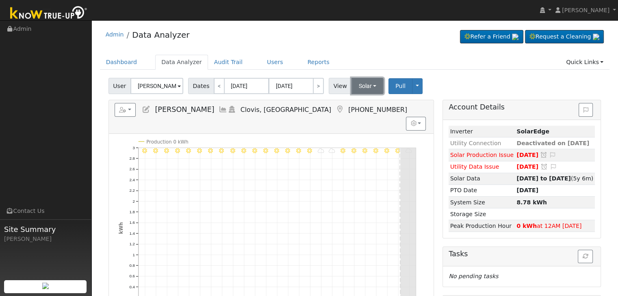
click at [365, 91] on button "Solar" at bounding box center [367, 86] width 32 height 16
click at [359, 102] on link "Utility" at bounding box center [378, 103] width 56 height 11
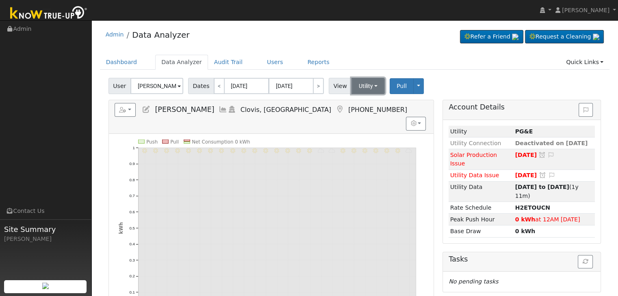
click at [363, 89] on button "Utility" at bounding box center [368, 86] width 34 height 16
click at [356, 49] on div "Admin Data Analyzer Refer a Friend Request a Cleaning" at bounding box center [354, 215] width 518 height 382
click at [214, 89] on link "<" at bounding box center [219, 86] width 11 height 16
type input "08/08/2025"
type input "09/01/2025"
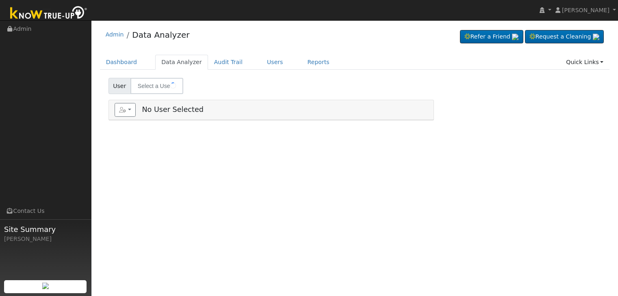
type input "[PERSON_NAME] & [PERSON_NAME]"
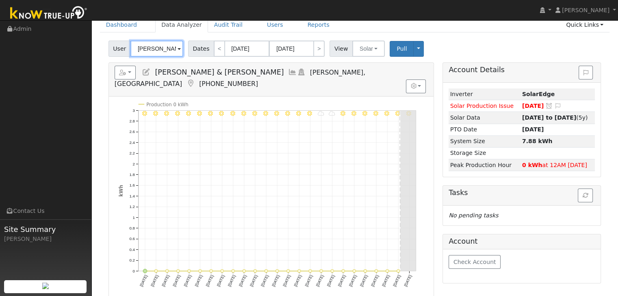
scroll to position [29, 0]
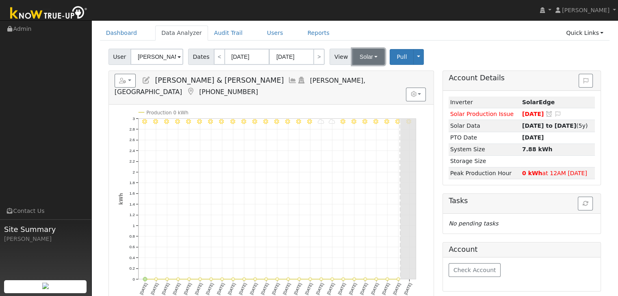
click at [361, 57] on button "Solar" at bounding box center [368, 57] width 32 height 16
click at [367, 73] on link "Utility" at bounding box center [378, 74] width 56 height 11
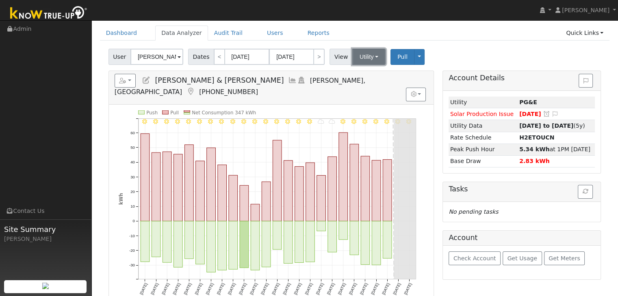
click at [361, 52] on button "Utility" at bounding box center [368, 57] width 33 height 16
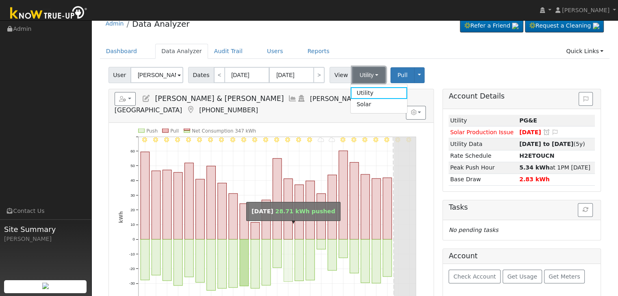
scroll to position [0, 0]
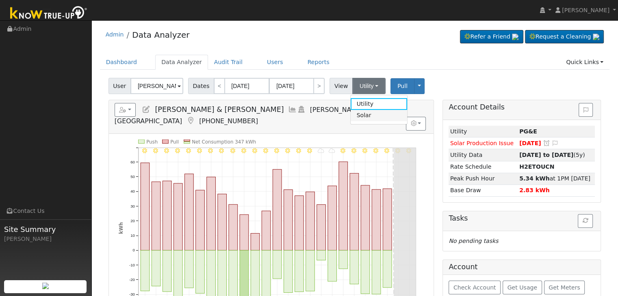
click at [363, 115] on link "Solar" at bounding box center [378, 115] width 56 height 11
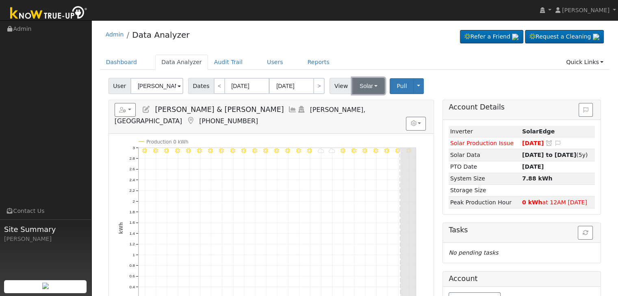
click at [359, 89] on button "Solar" at bounding box center [368, 86] width 32 height 16
click at [357, 101] on link "Utility" at bounding box center [378, 103] width 56 height 11
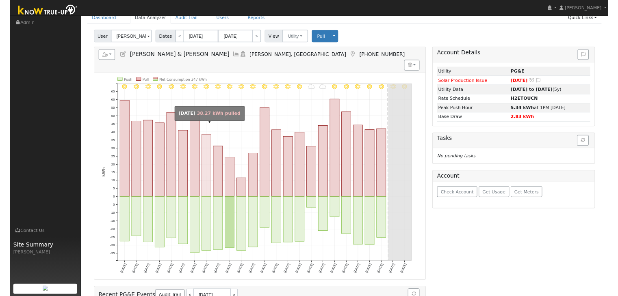
scroll to position [41, 0]
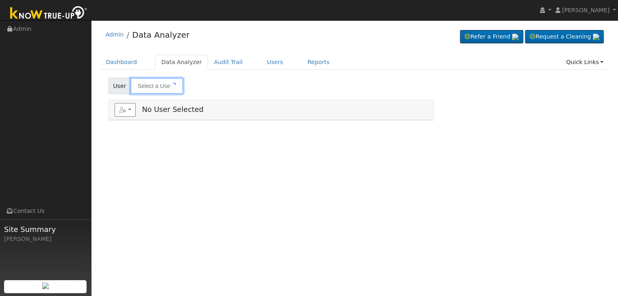
type input "Troy Wilson"
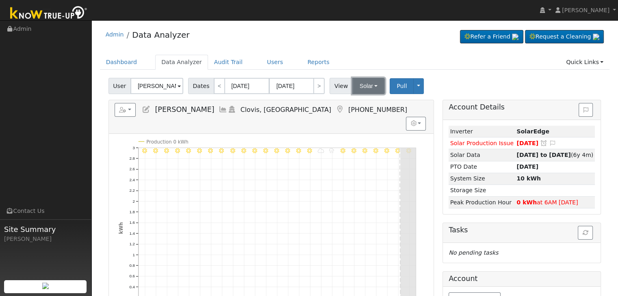
click at [360, 87] on button "Solar" at bounding box center [368, 86] width 32 height 16
click at [360, 107] on link "Utility" at bounding box center [378, 103] width 56 height 11
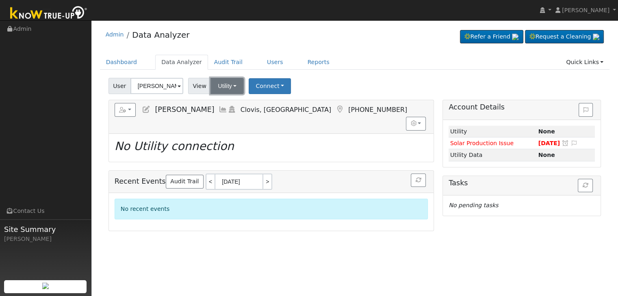
click at [223, 90] on button "Utility" at bounding box center [226, 86] width 33 height 16
click at [220, 112] on link "Solar" at bounding box center [237, 115] width 56 height 11
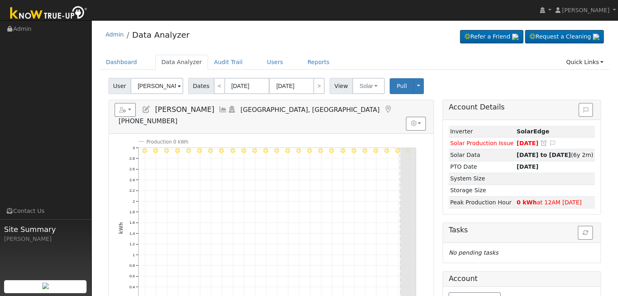
click at [383, 108] on icon at bounding box center [387, 109] width 9 height 7
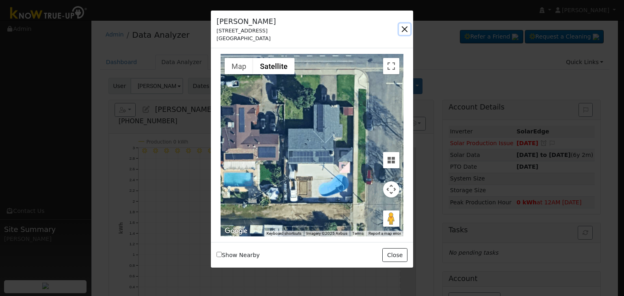
click at [403, 29] on button "button" at bounding box center [404, 29] width 11 height 11
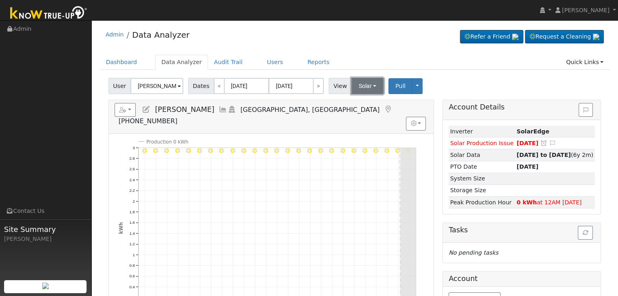
click at [364, 85] on button "Solar" at bounding box center [367, 86] width 32 height 16
click at [362, 105] on link "Utility" at bounding box center [378, 103] width 56 height 11
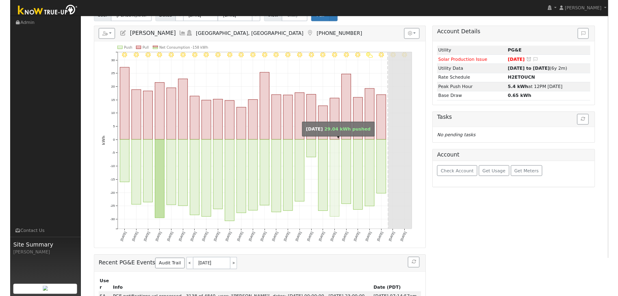
scroll to position [41, 0]
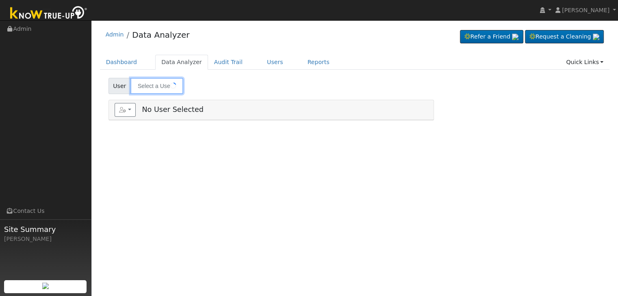
type input "[PERSON_NAME] & [PERSON_NAME]"
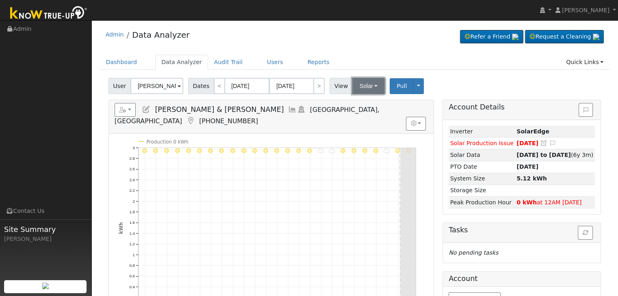
click at [367, 86] on button "Solar" at bounding box center [368, 86] width 32 height 16
click at [330, 41] on div "Admin Data Analyzer Refer a Friend Request a Cleaning" at bounding box center [355, 36] width 510 height 25
click at [195, 117] on icon at bounding box center [190, 120] width 9 height 7
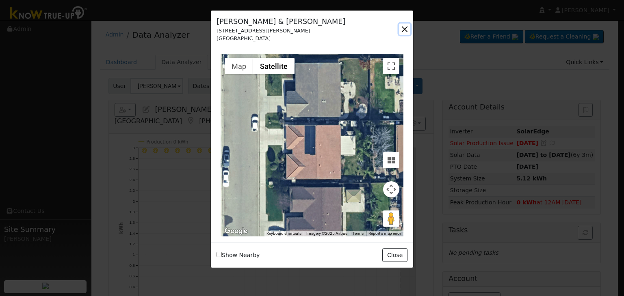
click at [402, 30] on button "button" at bounding box center [404, 29] width 11 height 11
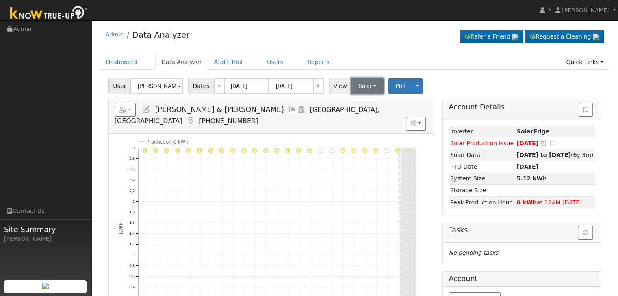
click at [360, 83] on button "Solar" at bounding box center [367, 86] width 32 height 16
click at [361, 104] on link "Utility" at bounding box center [378, 103] width 56 height 11
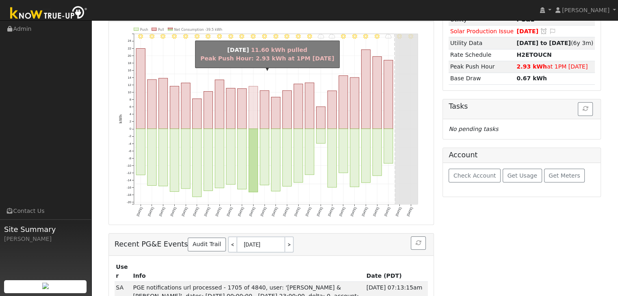
scroll to position [119, 0]
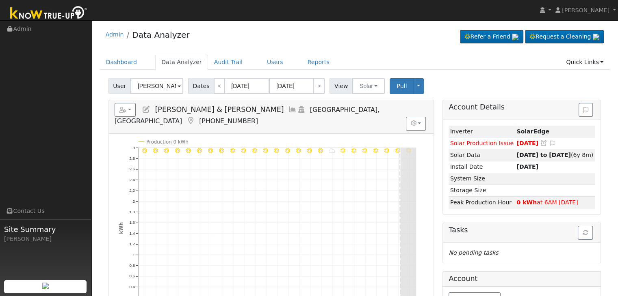
click at [195, 117] on icon at bounding box center [190, 120] width 9 height 7
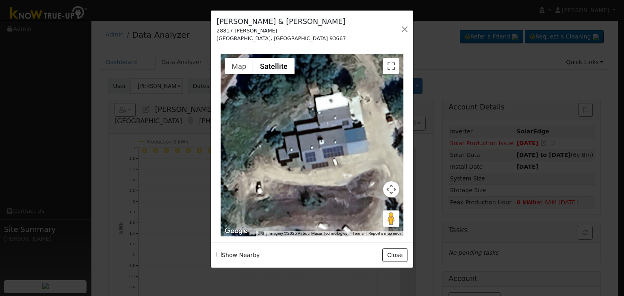
click at [400, 21] on div "[PERSON_NAME] & [PERSON_NAME] [STREET_ADDRESS][PERSON_NAME] - Default Ac... - D…" at bounding box center [312, 30] width 202 height 38
click at [403, 28] on button "button" at bounding box center [404, 29] width 11 height 11
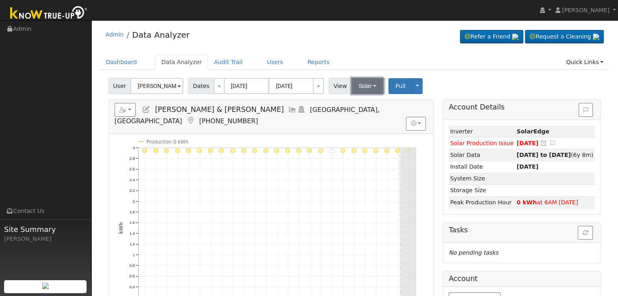
click at [369, 84] on button "Solar" at bounding box center [367, 86] width 32 height 16
click at [361, 102] on link "Utility" at bounding box center [378, 103] width 56 height 11
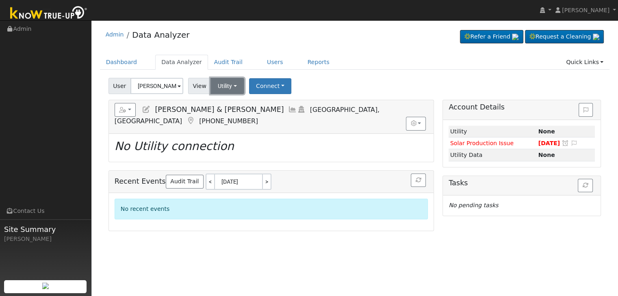
click at [225, 87] on button "Utility" at bounding box center [227, 86] width 34 height 16
click at [229, 116] on link "Solar" at bounding box center [237, 115] width 56 height 11
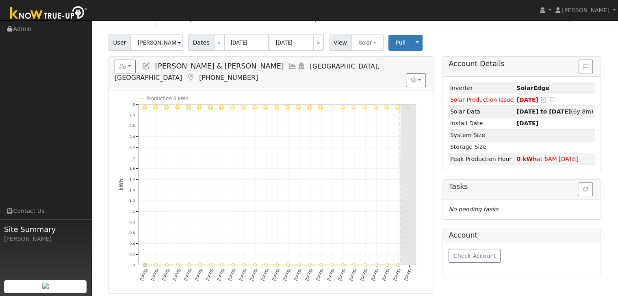
scroll to position [41, 0]
